Goal: Transaction & Acquisition: Purchase product/service

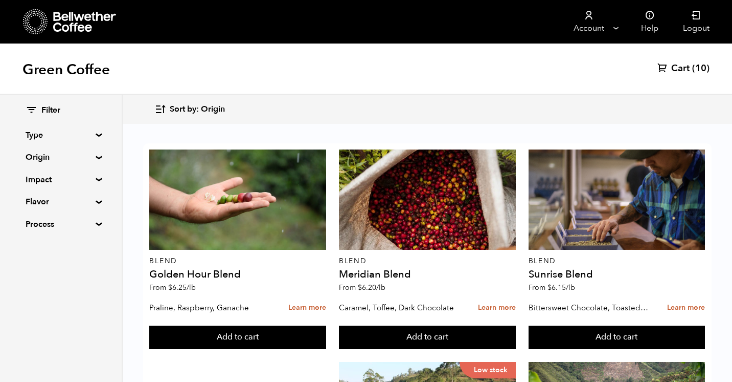
click at [96, 220] on div "Filter Type Blend Single Origin Decaf Seasonal Year Round Origin Blend [GEOGRAP…" at bounding box center [61, 168] width 122 height 146
click at [96, 231] on div "Filter Type Blend Single Origin Decaf Seasonal Year Round Origin Blend [GEOGRAP…" at bounding box center [61, 168] width 122 height 146
click at [96, 223] on summary "Process" at bounding box center [61, 224] width 71 height 12
click at [95, 202] on summary "Flavor" at bounding box center [61, 201] width 71 height 12
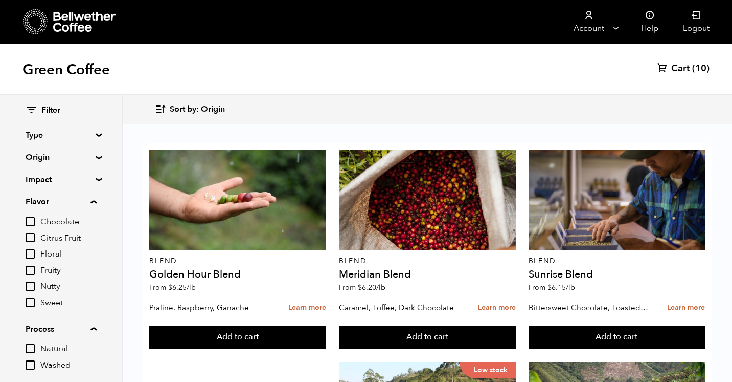
click at [93, 171] on div "Filter Type Blend Single Origin Decaf Seasonal Year Round Origin Blend [GEOGRAP…" at bounding box center [61, 240] width 122 height 290
click at [95, 157] on summary "Origin" at bounding box center [61, 157] width 71 height 12
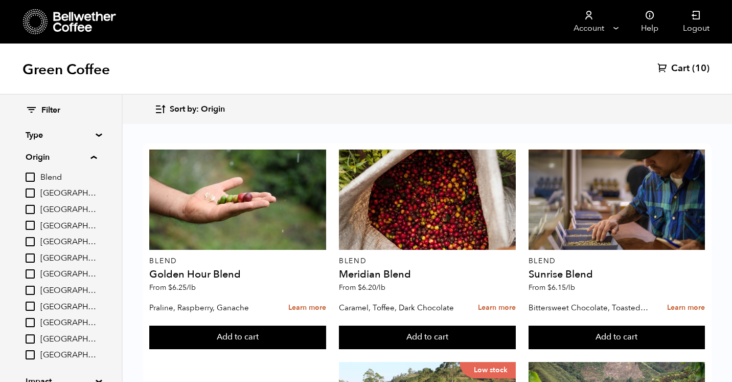
click at [95, 134] on summary "Type" at bounding box center [61, 135] width 71 height 12
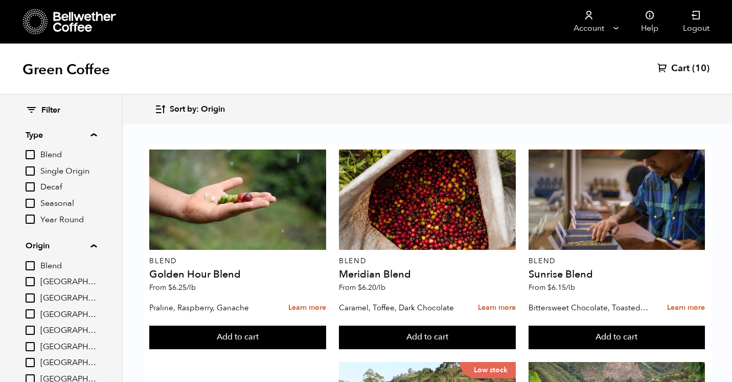
click at [30, 187] on input "Decaf" at bounding box center [30, 186] width 9 height 9
checkbox input "true"
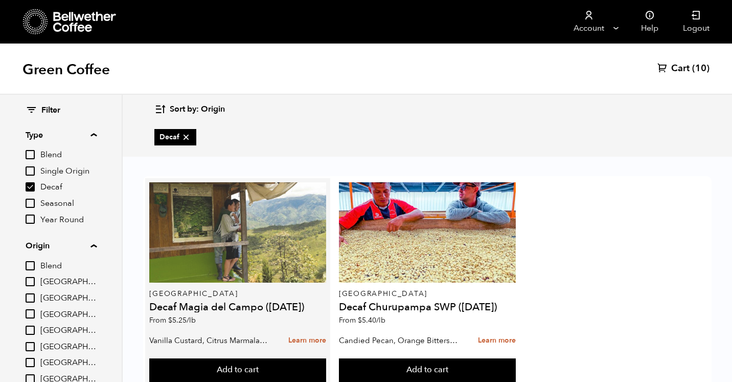
scroll to position [32, 0]
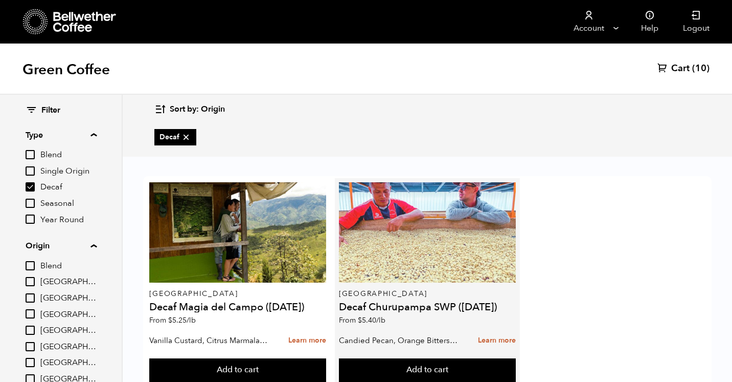
click at [422, 237] on div at bounding box center [427, 232] width 177 height 100
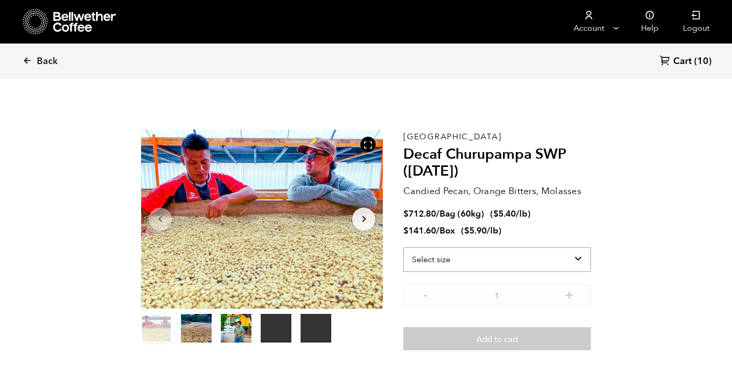
click at [497, 253] on select "Select size Bag (60kg) (132 lbs) Box (24 lbs)" at bounding box center [498, 259] width 188 height 25
select select "bag-3"
click at [404, 247] on select "Select size Bag (60kg) (132 lbs) Box (24 lbs)" at bounding box center [498, 259] width 188 height 25
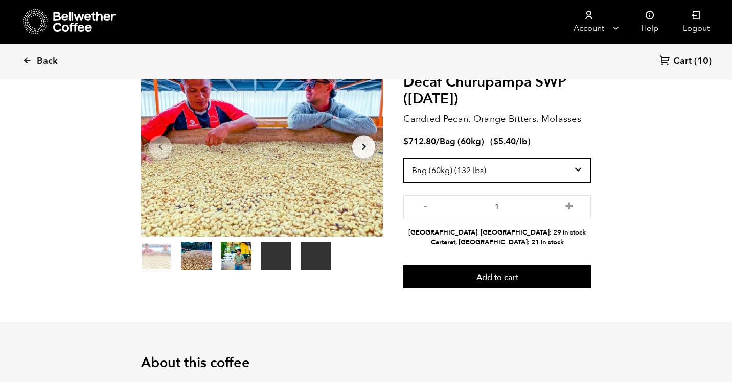
scroll to position [73, 0]
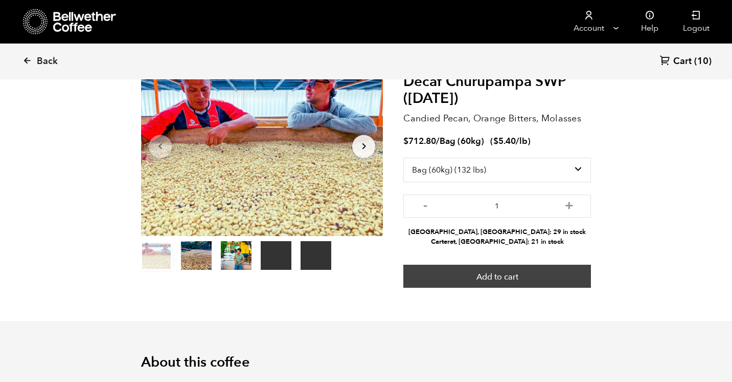
click at [499, 275] on button "Add to cart" at bounding box center [498, 276] width 188 height 24
click at [504, 278] on button "Add to cart" at bounding box center [498, 276] width 188 height 24
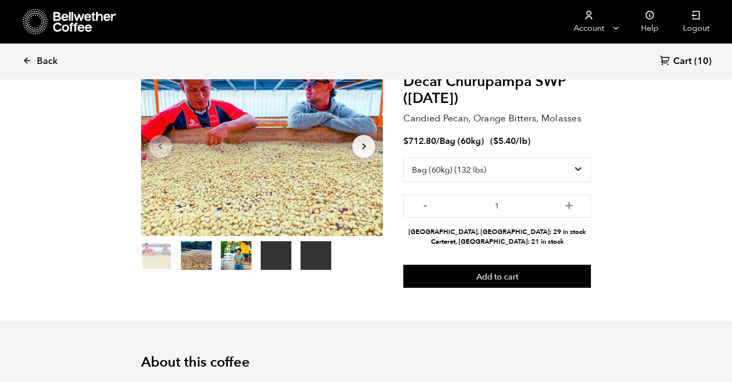
click at [679, 64] on span "Cart" at bounding box center [683, 61] width 18 height 12
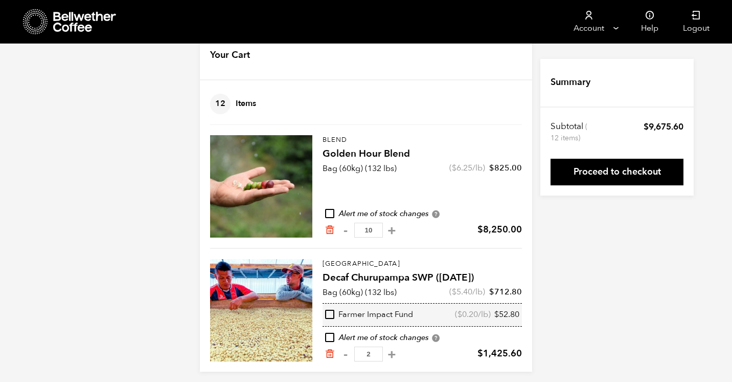
scroll to position [33, 0]
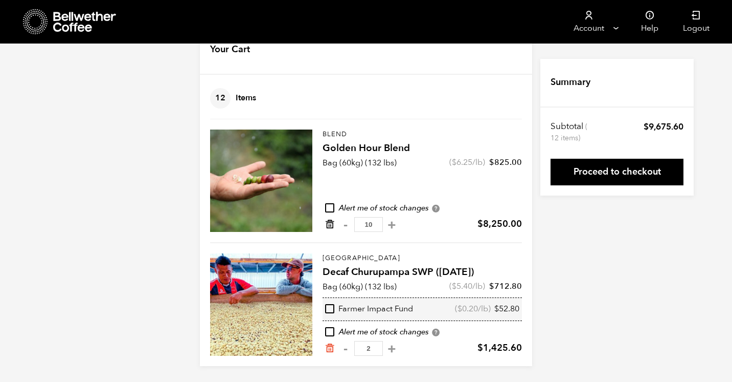
click at [329, 224] on icon "Remove from cart" at bounding box center [330, 224] width 10 height 10
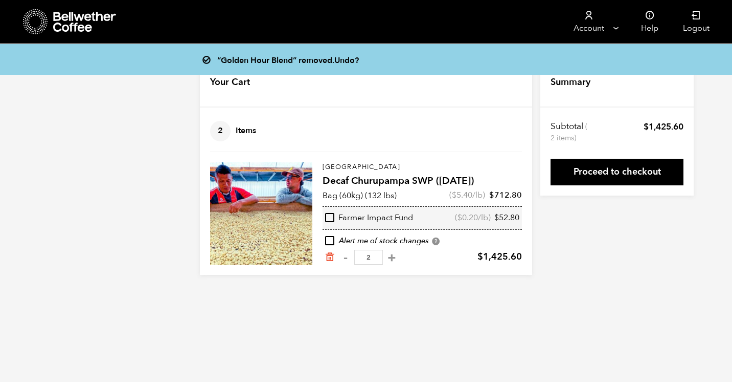
drag, startPoint x: 369, startPoint y: 256, endPoint x: 362, endPoint y: 257, distance: 6.7
click at [362, 257] on input "2" at bounding box center [368, 257] width 29 height 15
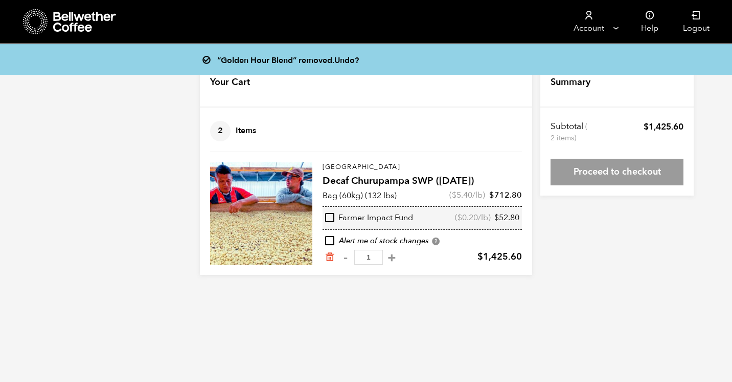
type input "10"
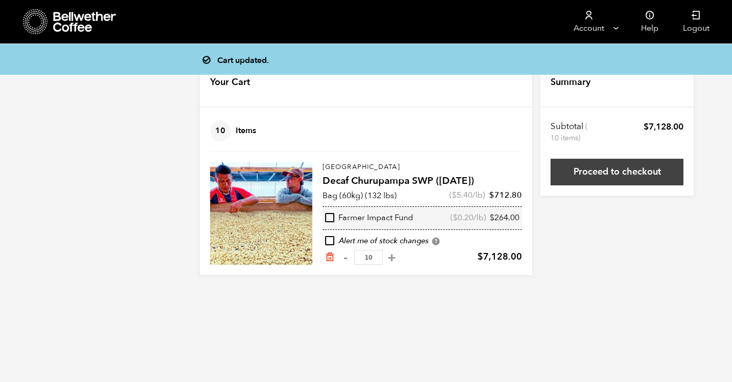
click at [624, 174] on link "Proceed to checkout" at bounding box center [617, 172] width 133 height 27
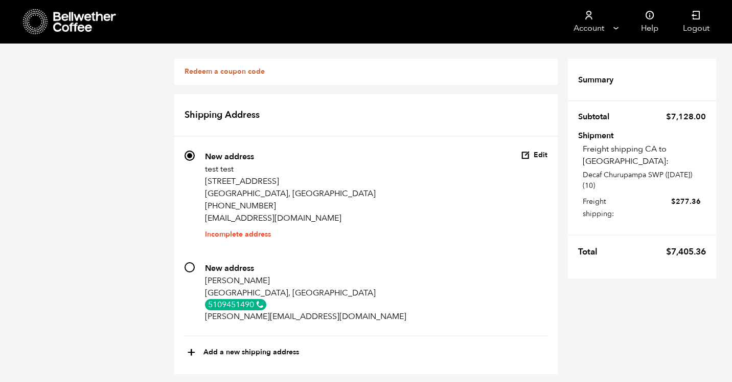
scroll to position [4, 0]
click at [536, 150] on button "Edit" at bounding box center [534, 155] width 27 height 10
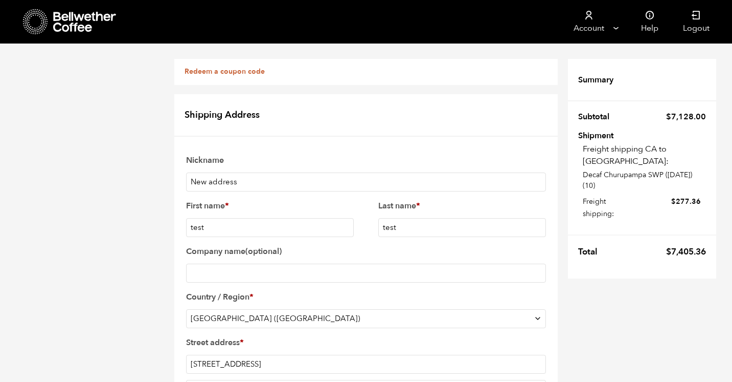
scroll to position [276, 0]
paste input "72718"
type input "72718"
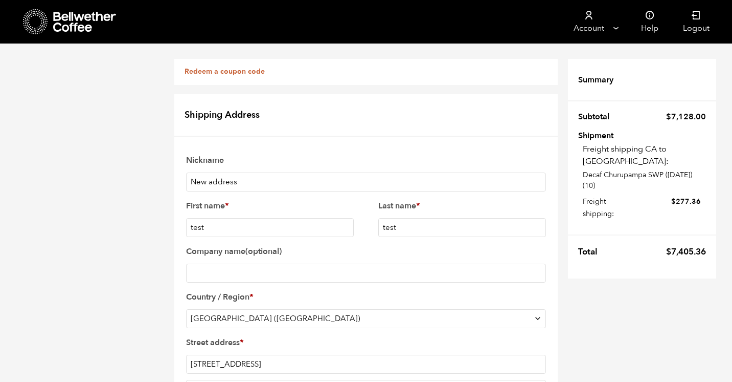
select select "AR"
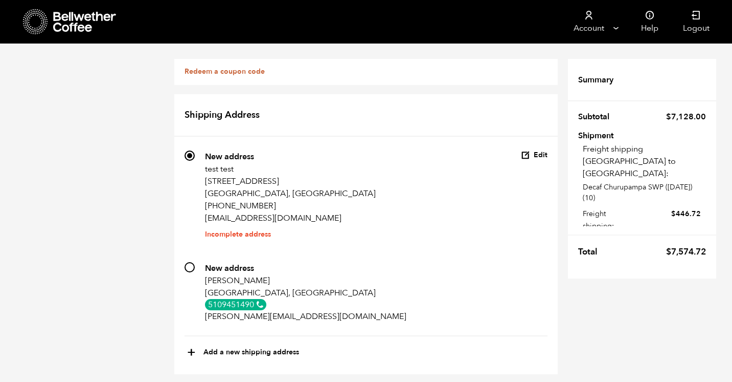
scroll to position [585, 0]
drag, startPoint x: 666, startPoint y: 239, endPoint x: 707, endPoint y: 239, distance: 41.4
click at [707, 239] on tr "Total $ 7,574.72" at bounding box center [642, 248] width 148 height 29
copy bdi "$ 7,574.72"
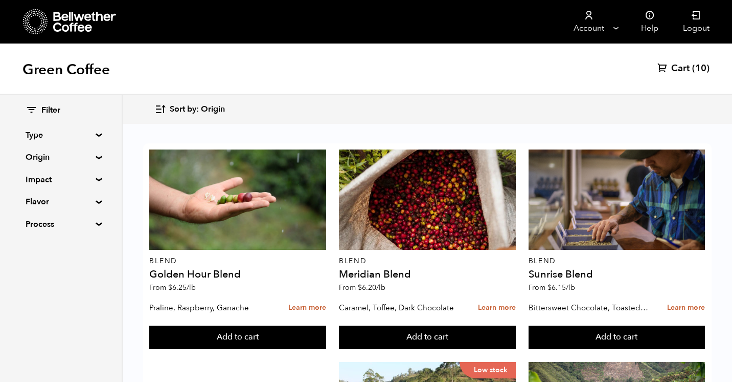
click at [96, 156] on summary "Origin" at bounding box center [61, 157] width 71 height 12
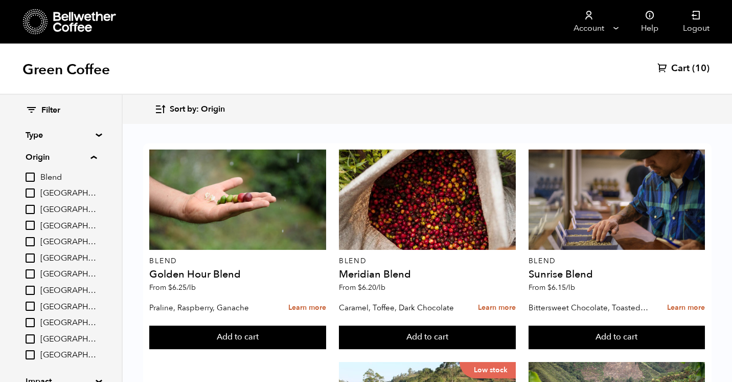
click at [31, 273] on input "[GEOGRAPHIC_DATA]" at bounding box center [30, 273] width 9 height 9
checkbox input "true"
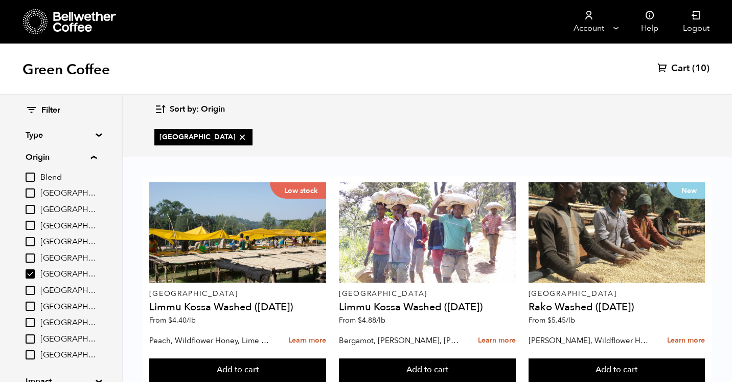
scroll to position [14, 0]
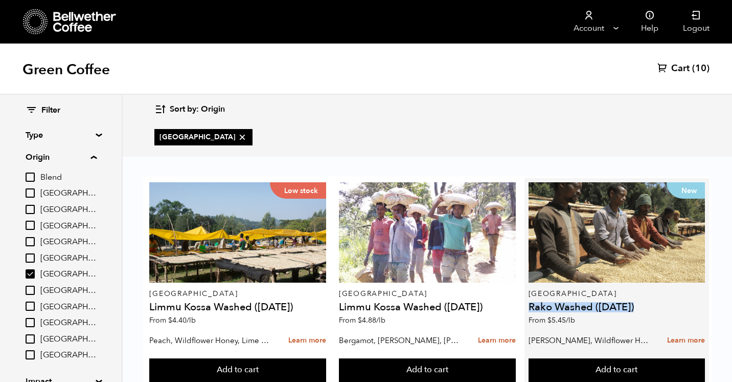
drag, startPoint x: 531, startPoint y: 294, endPoint x: 591, endPoint y: 301, distance: 60.7
click at [591, 301] on div "New Ethiopia Rako Washed (JUL 25) From $ 5.45 /lb" at bounding box center [617, 256] width 177 height 148
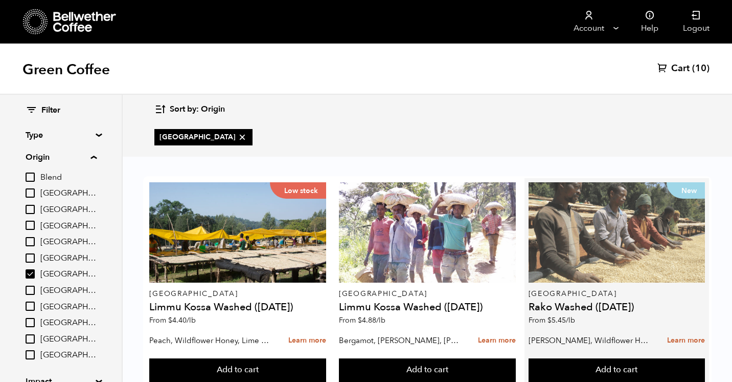
scroll to position [35, 0]
click at [590, 223] on div "New" at bounding box center [617, 232] width 177 height 100
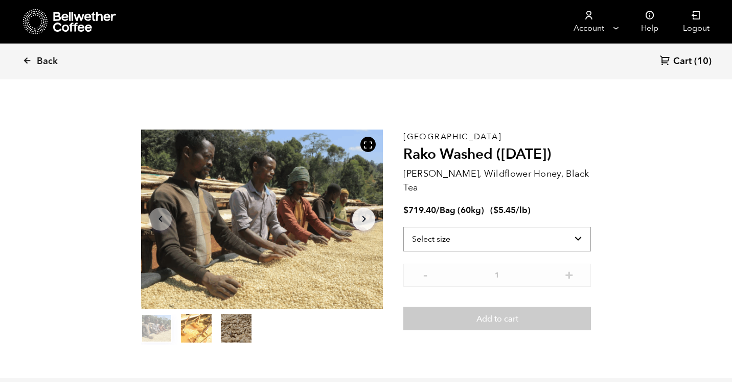
click at [450, 228] on select "Select size Bag (60kg) (132 lbs)" at bounding box center [498, 239] width 188 height 25
select select "bag-3"
click at [404, 227] on select "Select size Bag (60kg) (132 lbs)" at bounding box center [498, 239] width 188 height 25
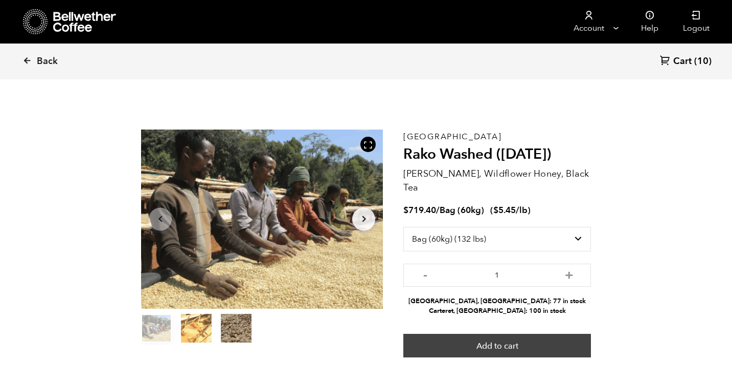
click at [504, 333] on button "Add to cart" at bounding box center [498, 345] width 188 height 24
click at [498, 333] on button "Add to cart" at bounding box center [498, 345] width 188 height 24
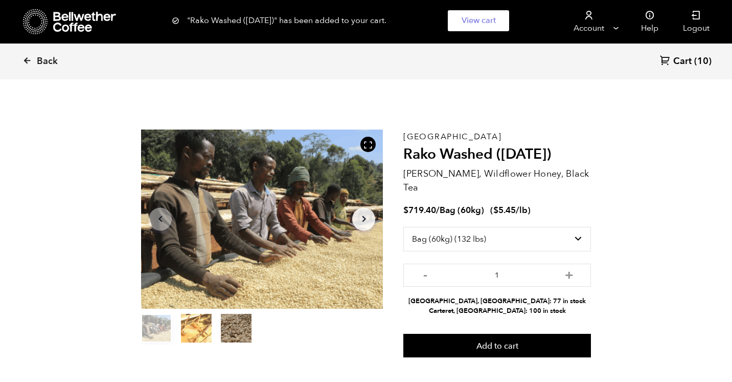
click at [694, 53] on div "Back Cart (10)" at bounding box center [366, 61] width 732 height 36
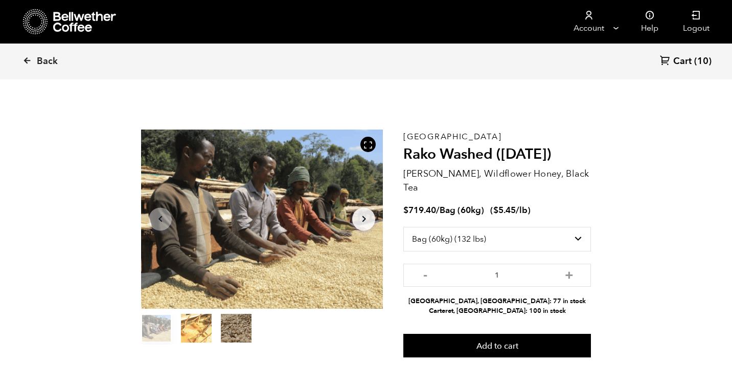
click at [33, 30] on icon at bounding box center [35, 22] width 25 height 26
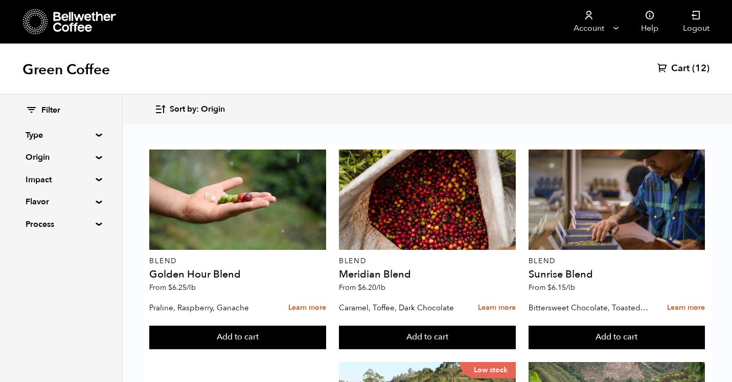
click at [94, 227] on div "Filter Type Blend Single Origin Decaf Seasonal Year Round Origin Blend Brazil B…" at bounding box center [61, 168] width 122 height 146
click at [95, 224] on summary "Process" at bounding box center [61, 224] width 71 height 12
click at [94, 201] on summary "Flavor" at bounding box center [61, 201] width 71 height 12
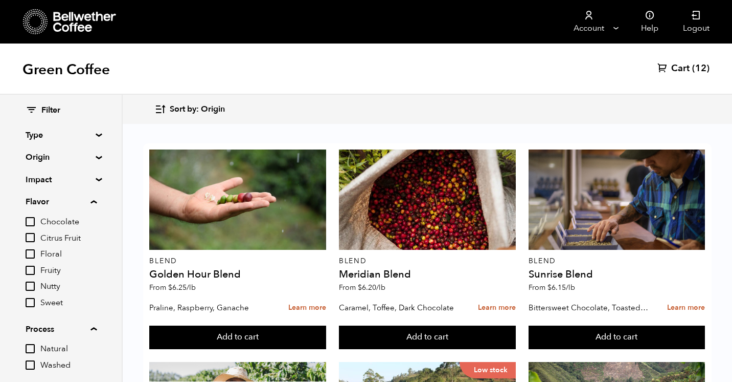
click at [96, 179] on summary "Impact" at bounding box center [61, 179] width 71 height 12
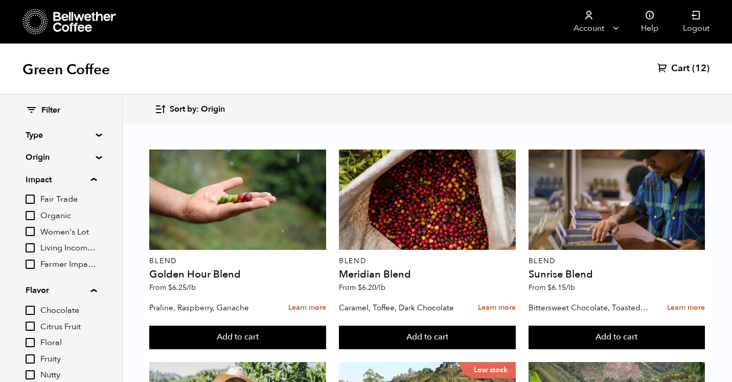
click at [95, 154] on div "Filter Type Blend Single Origin Decaf Seasonal Year Round Origin Blend Brazil B…" at bounding box center [61, 284] width 122 height 378
click at [95, 155] on summary "Origin" at bounding box center [61, 157] width 71 height 12
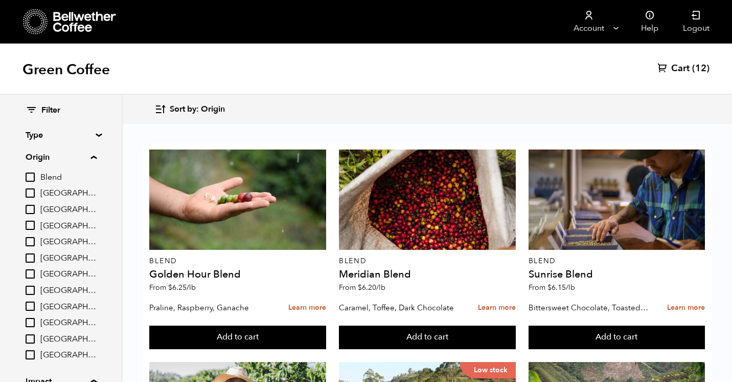
click at [96, 134] on summary "Type" at bounding box center [61, 135] width 71 height 12
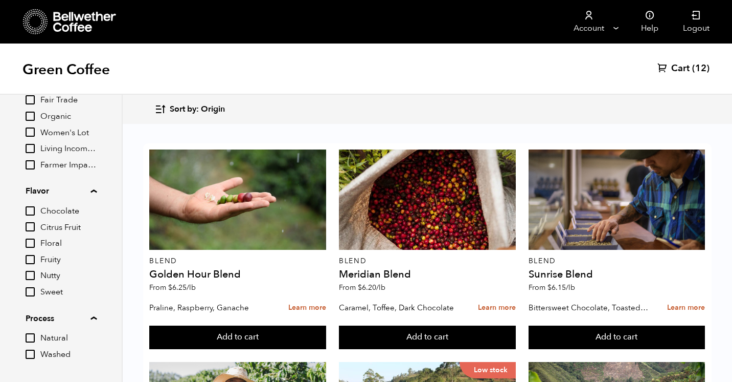
scroll to position [386, 0]
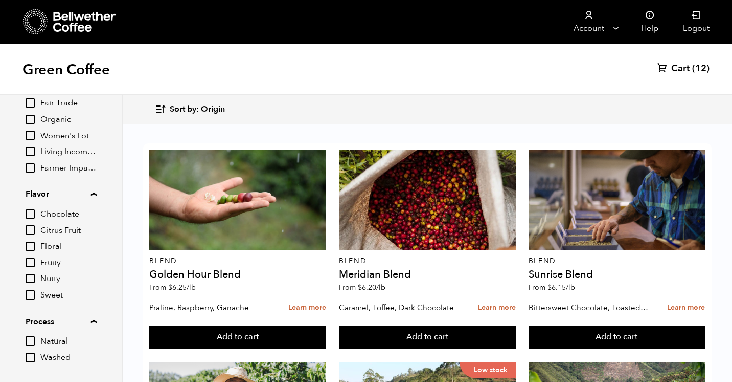
click at [32, 341] on input "Natural" at bounding box center [30, 340] width 9 height 9
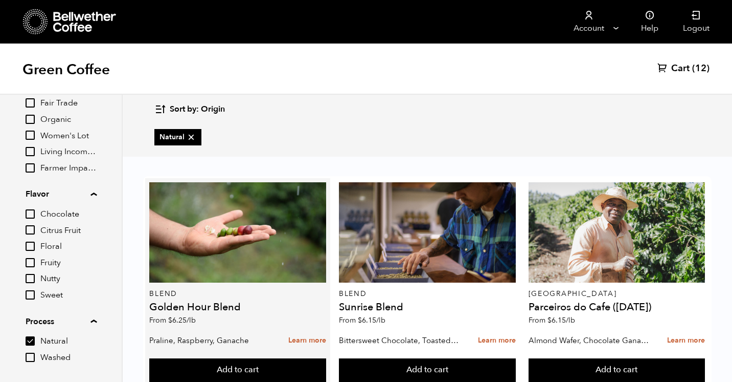
scroll to position [244, 0]
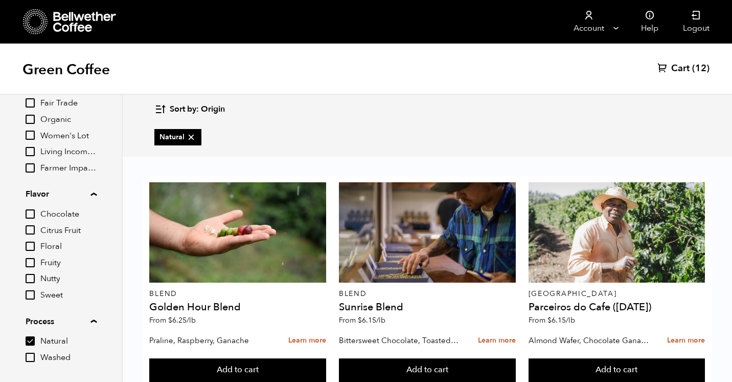
click at [31, 338] on input "Natural" at bounding box center [30, 340] width 9 height 9
checkbox input "false"
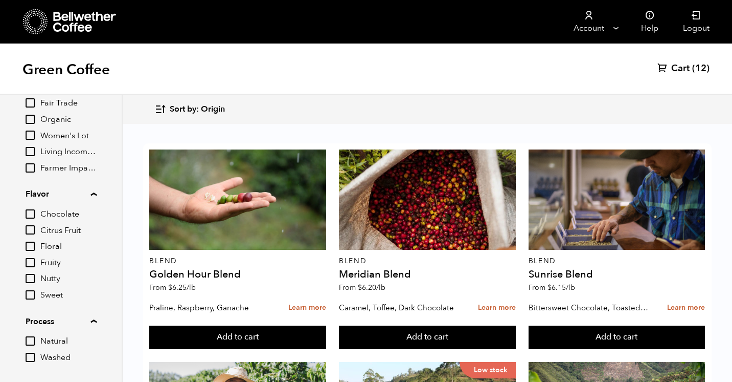
click at [29, 262] on input "Fruity" at bounding box center [30, 262] width 9 height 9
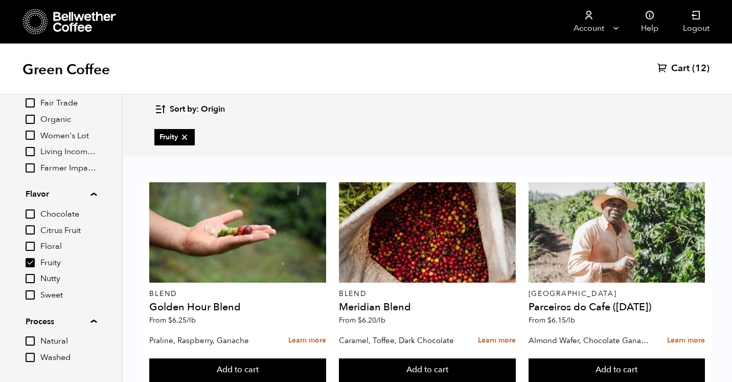
click at [31, 259] on input "Fruity" at bounding box center [30, 262] width 9 height 9
checkbox input "false"
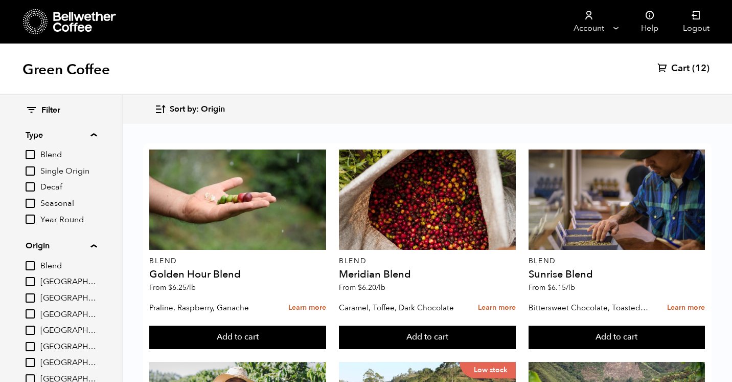
scroll to position [0, 0]
click at [692, 67] on link "Cart (12)" at bounding box center [684, 68] width 52 height 12
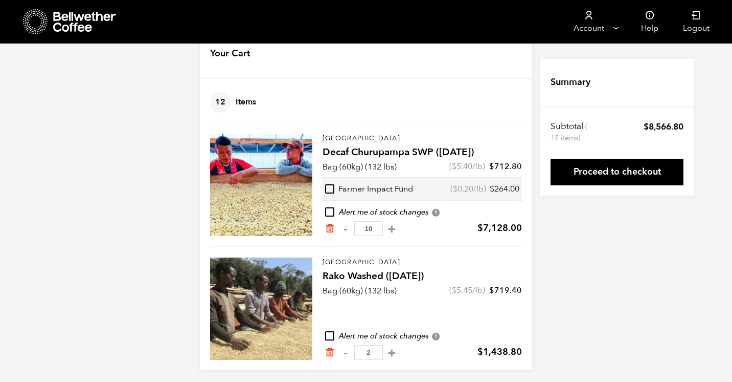
scroll to position [33, 0]
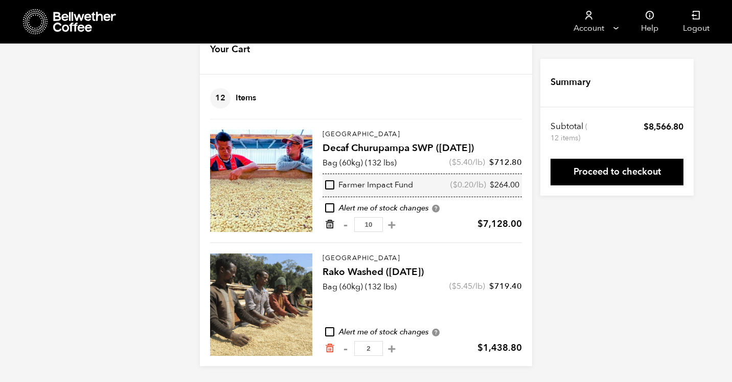
click at [328, 224] on icon "Remove from cart" at bounding box center [330, 224] width 10 height 10
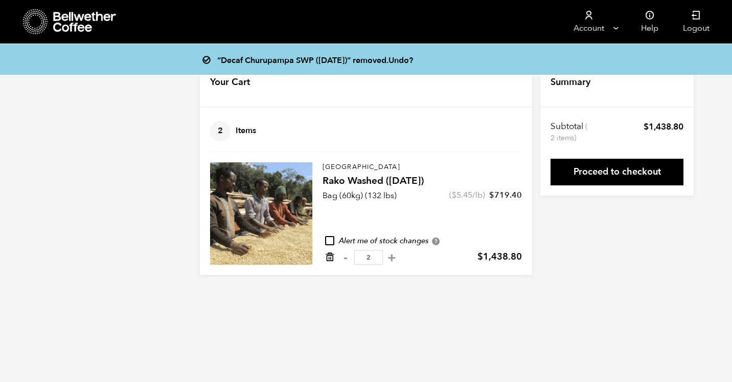
click at [328, 259] on icon "Remove from cart" at bounding box center [330, 257] width 10 height 10
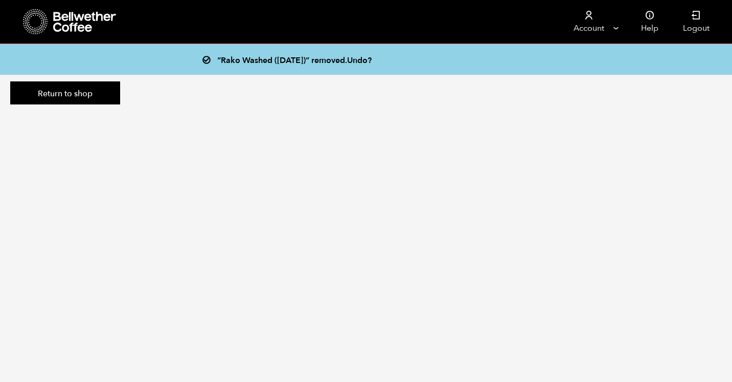
click at [60, 25] on icon at bounding box center [85, 22] width 64 height 20
